Goal: Task Accomplishment & Management: Complete application form

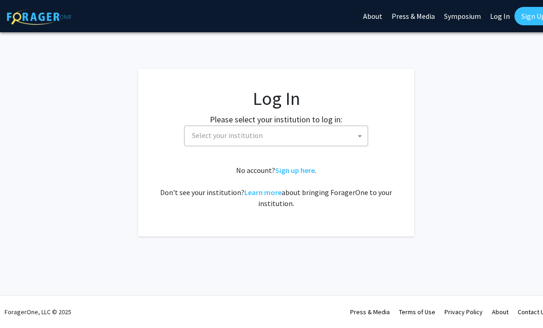
select select
click at [342, 121] on label "Please select your institution to log in:" at bounding box center [276, 119] width 133 height 12
click at [349, 135] on span "Select your institution" at bounding box center [278, 135] width 180 height 19
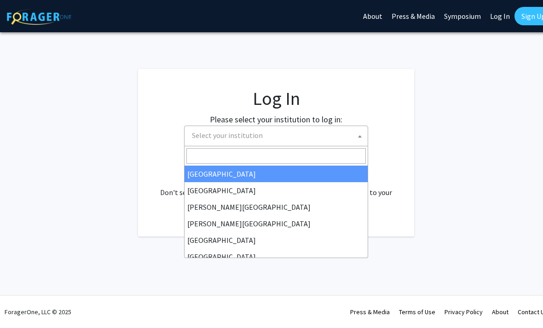
click at [316, 148] on input "Search" at bounding box center [276, 156] width 180 height 16
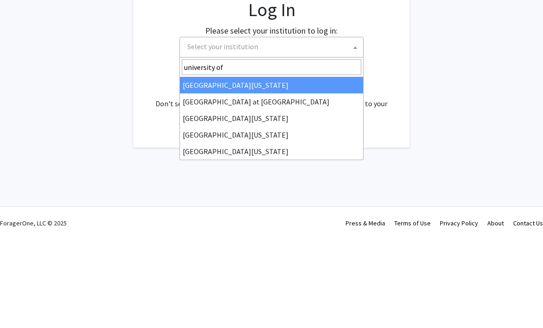
type input "university of k"
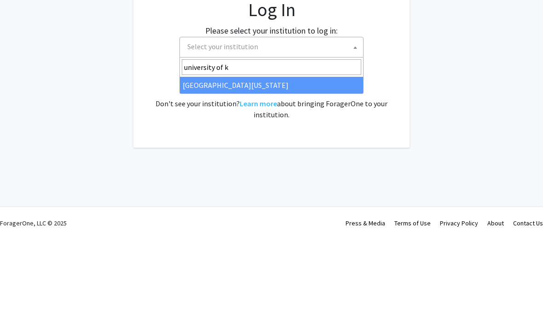
select select "13"
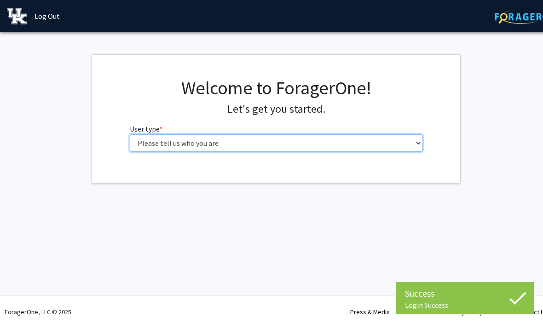
click at [158, 145] on select "Please tell us who you are Undergraduate Student Master's Student Doctoral Cand…" at bounding box center [276, 142] width 293 height 17
select select "1: undergrad"
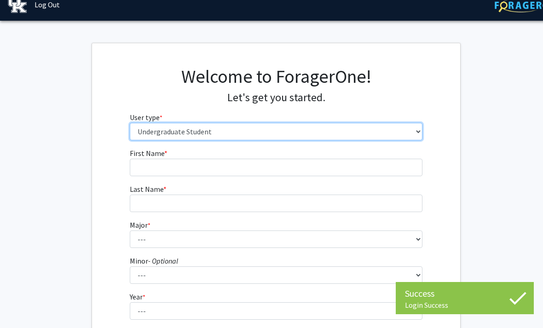
scroll to position [110, 0]
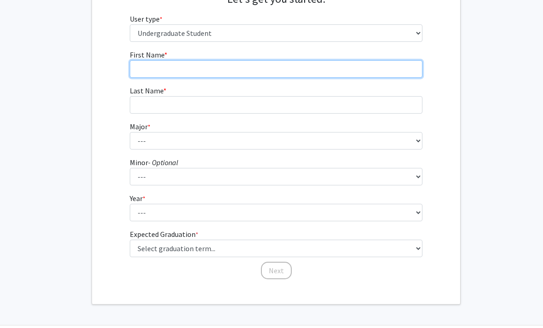
click at [335, 66] on input "First Name * required" at bounding box center [276, 68] width 293 height 17
type input "Ma’Laysia"
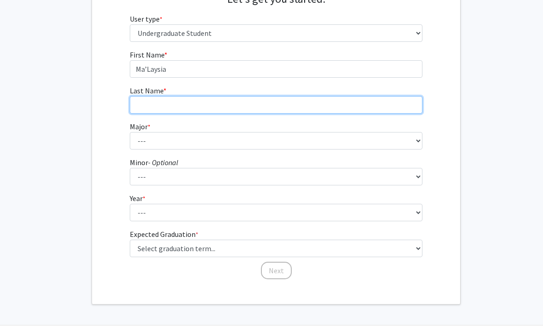
click at [345, 109] on input "Last Name * required" at bounding box center [276, 104] width 293 height 17
type input "Brown"
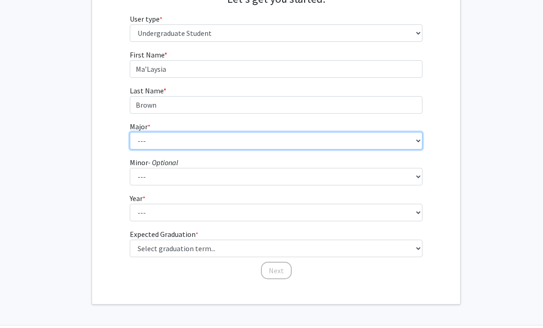
click at [324, 148] on select "--- Accounting Aerospace Engineering African American & Africana Studies Agricu…" at bounding box center [276, 140] width 293 height 17
select select "104: 941"
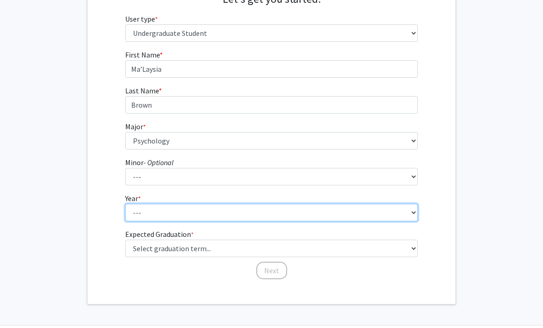
click at [236, 204] on select "--- First-year Sophomore Junior Senior Postbaccalaureate Certificate" at bounding box center [271, 212] width 293 height 17
select select "3: junior"
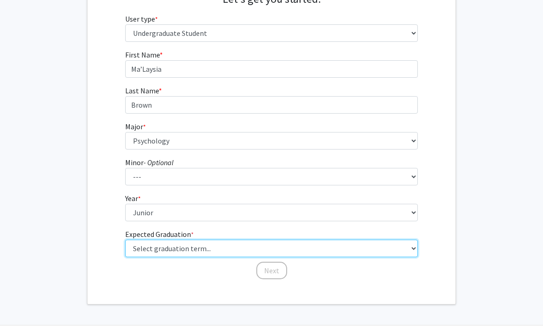
click at [242, 242] on select "Select graduation term... Spring 2025 Summer 2025 Fall 2025 Winter 2025 Spring …" at bounding box center [271, 248] width 293 height 17
select select "9: spring_2027"
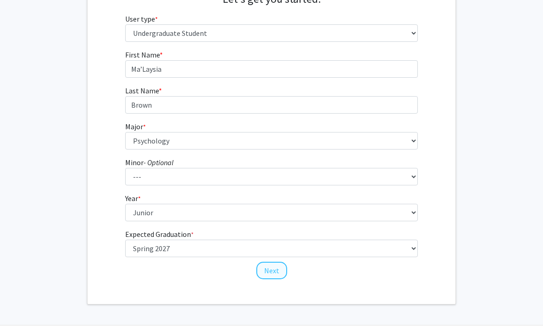
click at [275, 268] on button "Next" at bounding box center [271, 270] width 31 height 17
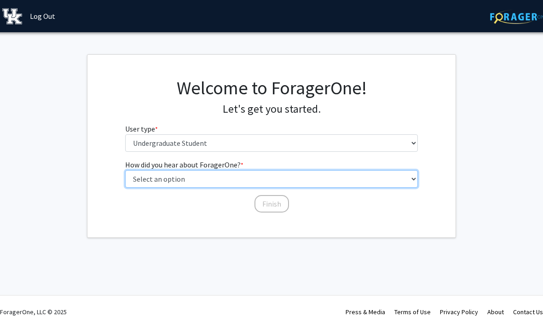
click at [263, 184] on select "Select an option Peer/student recommendation Faculty/staff recommendation Unive…" at bounding box center [271, 178] width 293 height 17
select select "3: university_website"
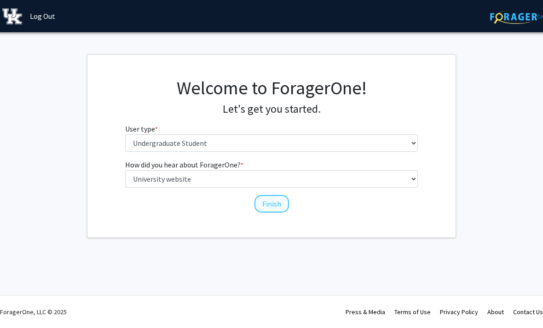
click at [268, 207] on button "Finish" at bounding box center [272, 203] width 35 height 17
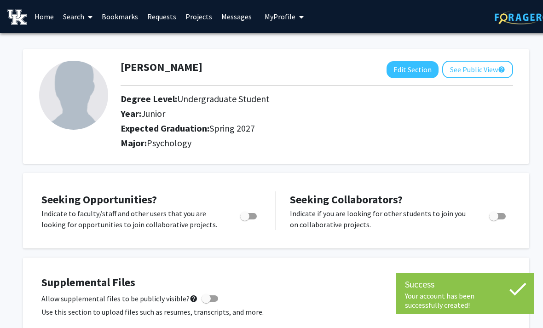
click at [201, 25] on link "Projects" at bounding box center [199, 16] width 36 height 32
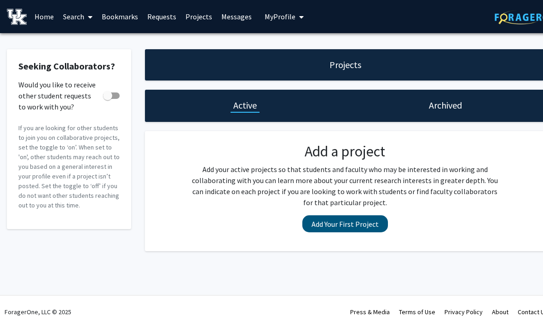
click at [366, 222] on button "Add Your First Project" at bounding box center [345, 223] width 86 height 17
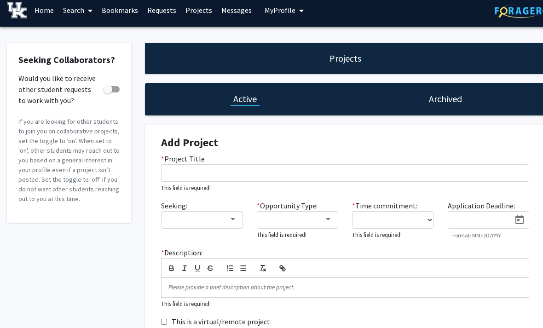
scroll to position [63, 0]
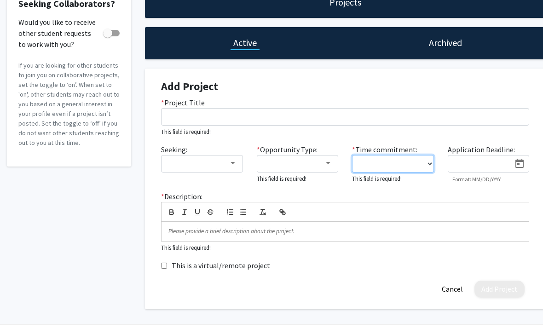
click at [417, 159] on select "0 - 5 hours/week 5 - 10 hours/week 10 - 15 hours/week 15 - 20 hours/week 20 - 3…" at bounding box center [393, 163] width 82 height 17
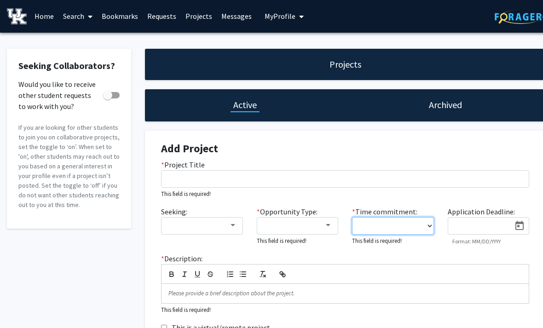
scroll to position [0, 0]
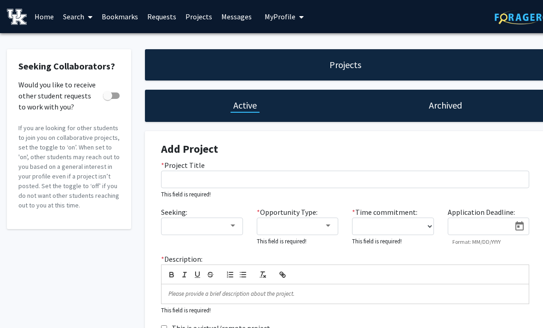
click at [459, 101] on h1 "Archived" at bounding box center [445, 105] width 33 height 13
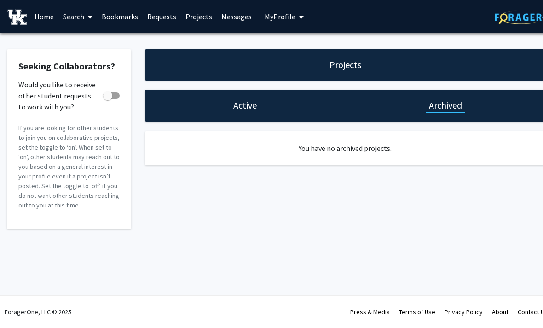
click at [259, 105] on div "Active" at bounding box center [245, 105] width 29 height 13
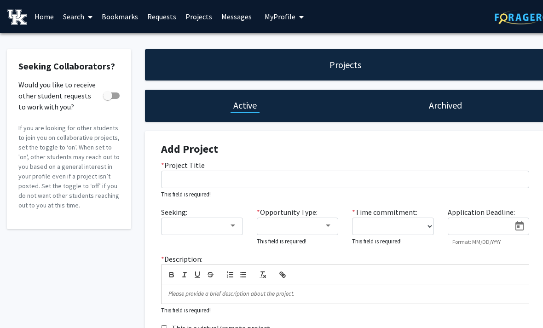
click at [91, 12] on span at bounding box center [88, 17] width 8 height 32
click at [108, 62] on span "Students" at bounding box center [86, 61] width 56 height 18
